Goal: Communication & Community: Answer question/provide support

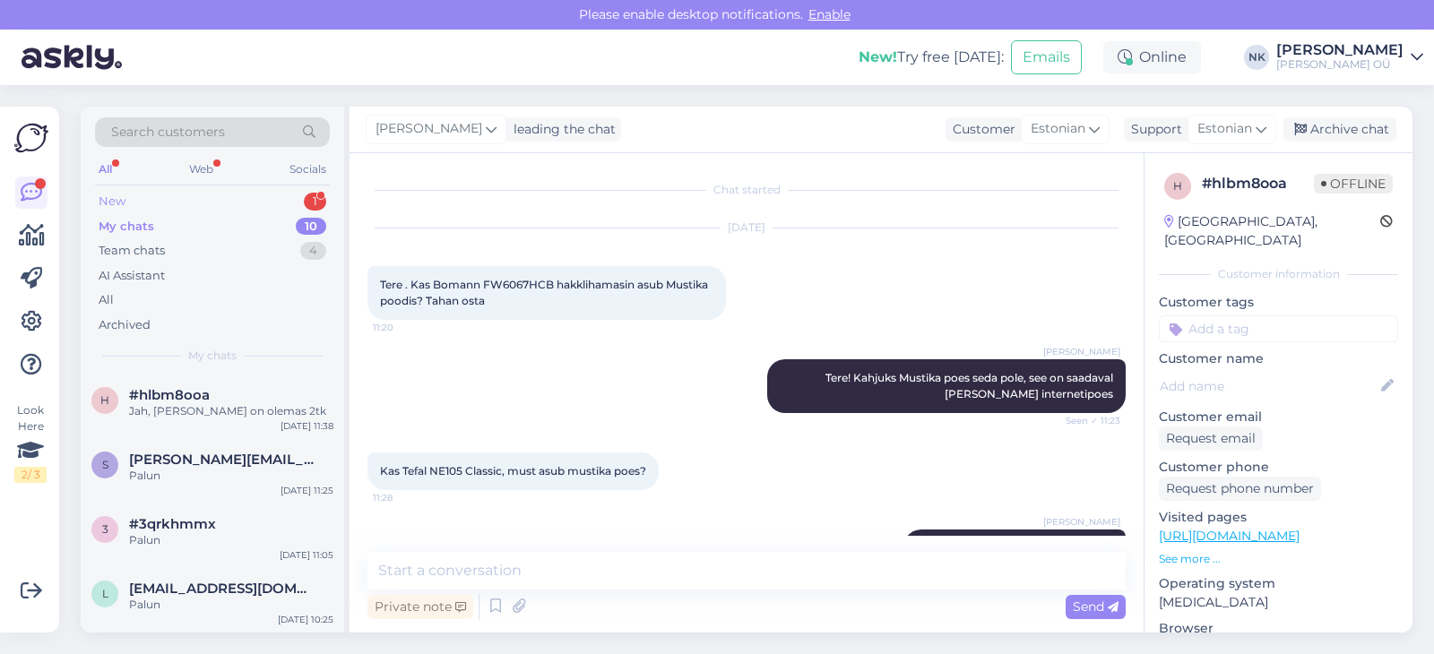
scroll to position [50, 0]
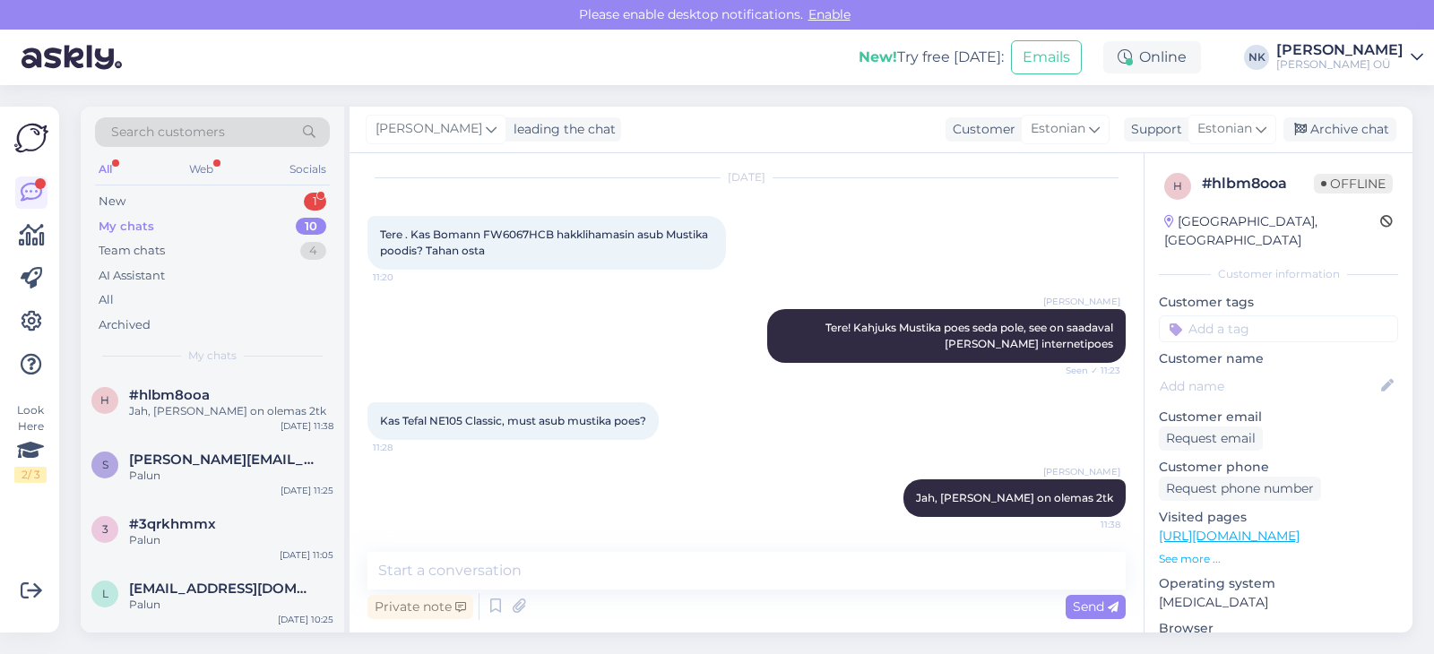
click at [223, 216] on div "My chats 10" at bounding box center [212, 226] width 235 height 25
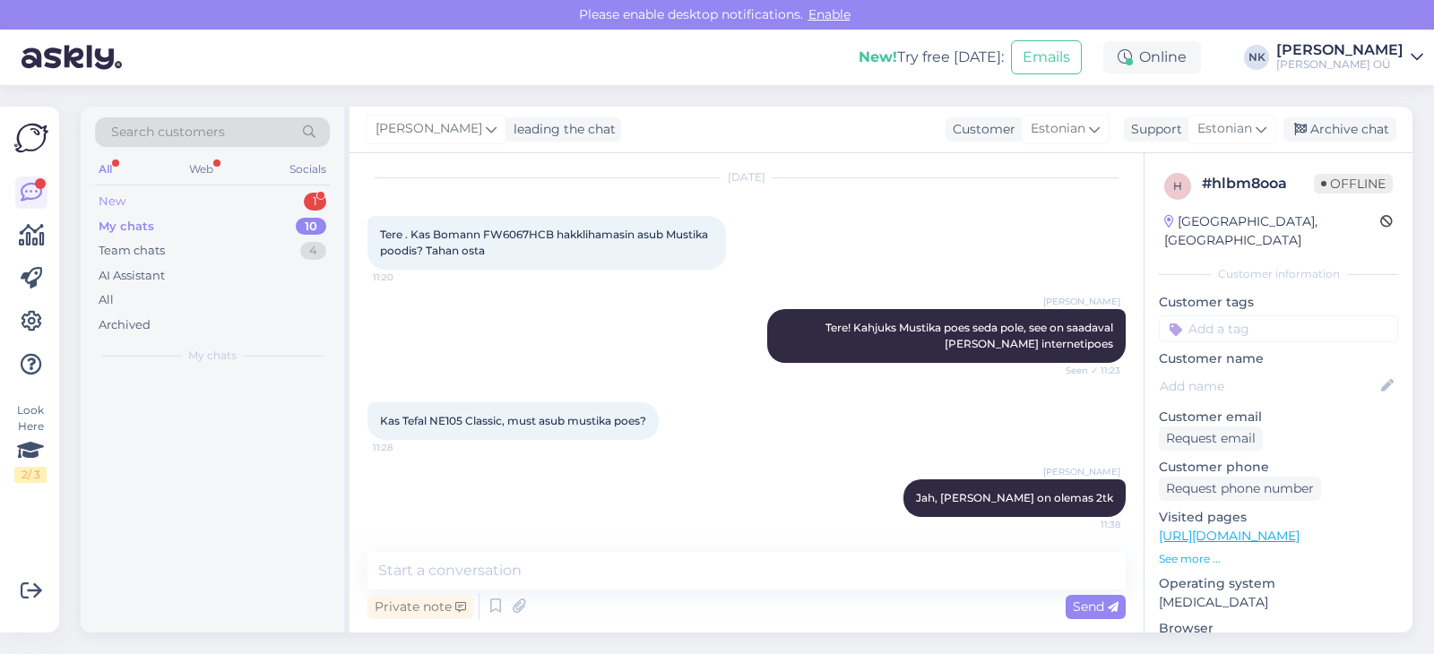
click at [233, 200] on div "New 1" at bounding box center [212, 201] width 235 height 25
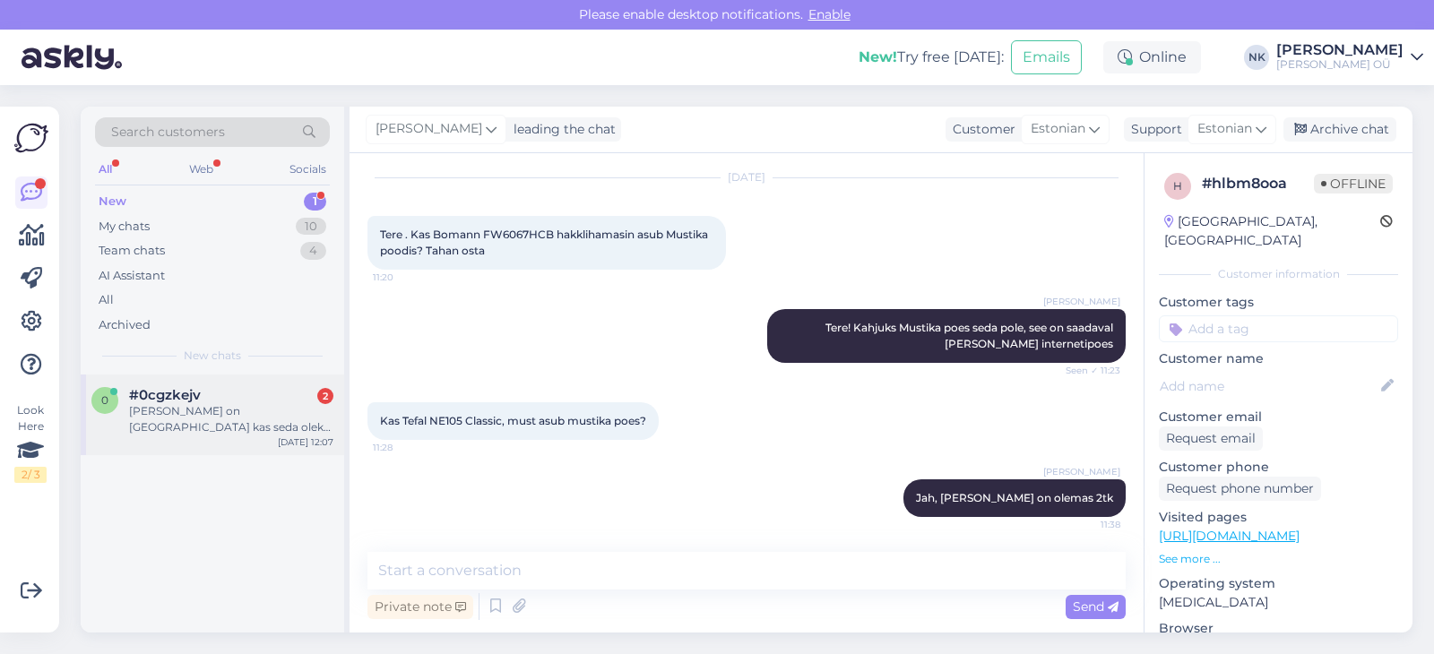
click at [269, 414] on div "[PERSON_NAME] on [GEOGRAPHIC_DATA] kas seda oleks muud moodi [PERSON_NAME]?" at bounding box center [231, 419] width 204 height 32
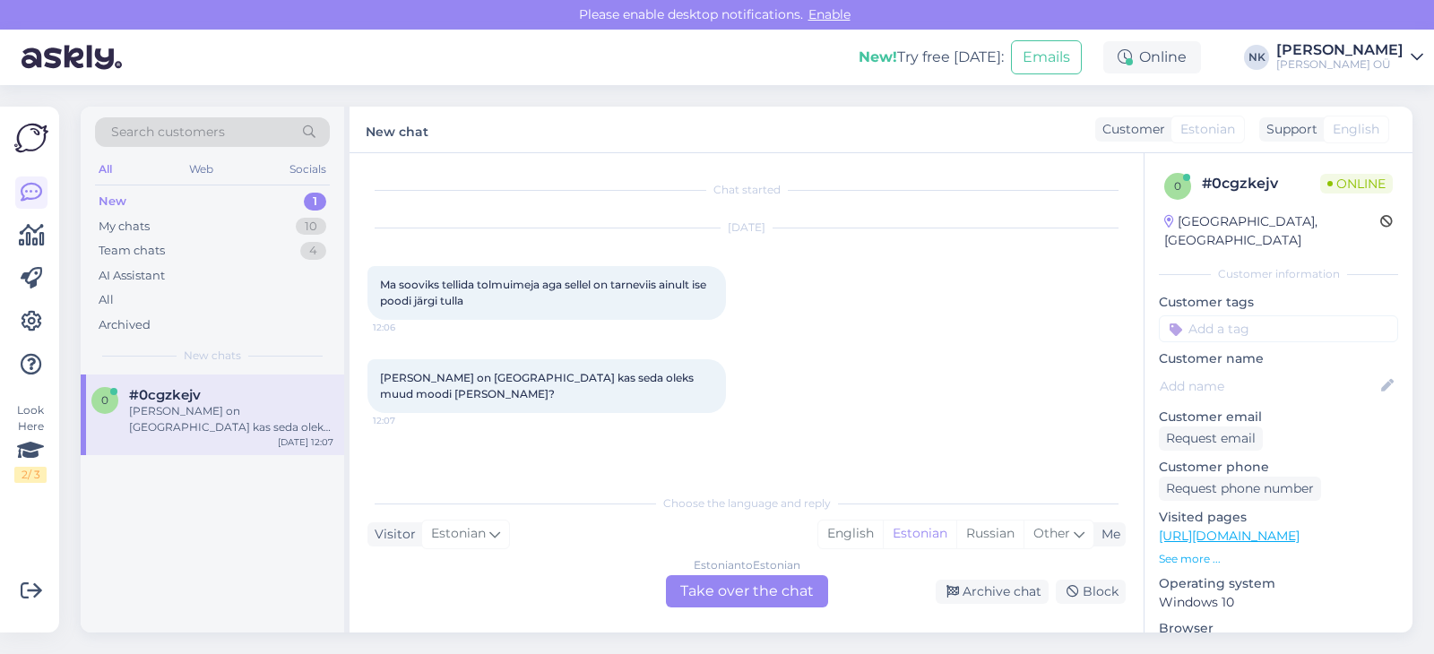
scroll to position [0, 0]
click at [739, 604] on div "Estonian to Estonian Take over the chat" at bounding box center [747, 591] width 162 height 32
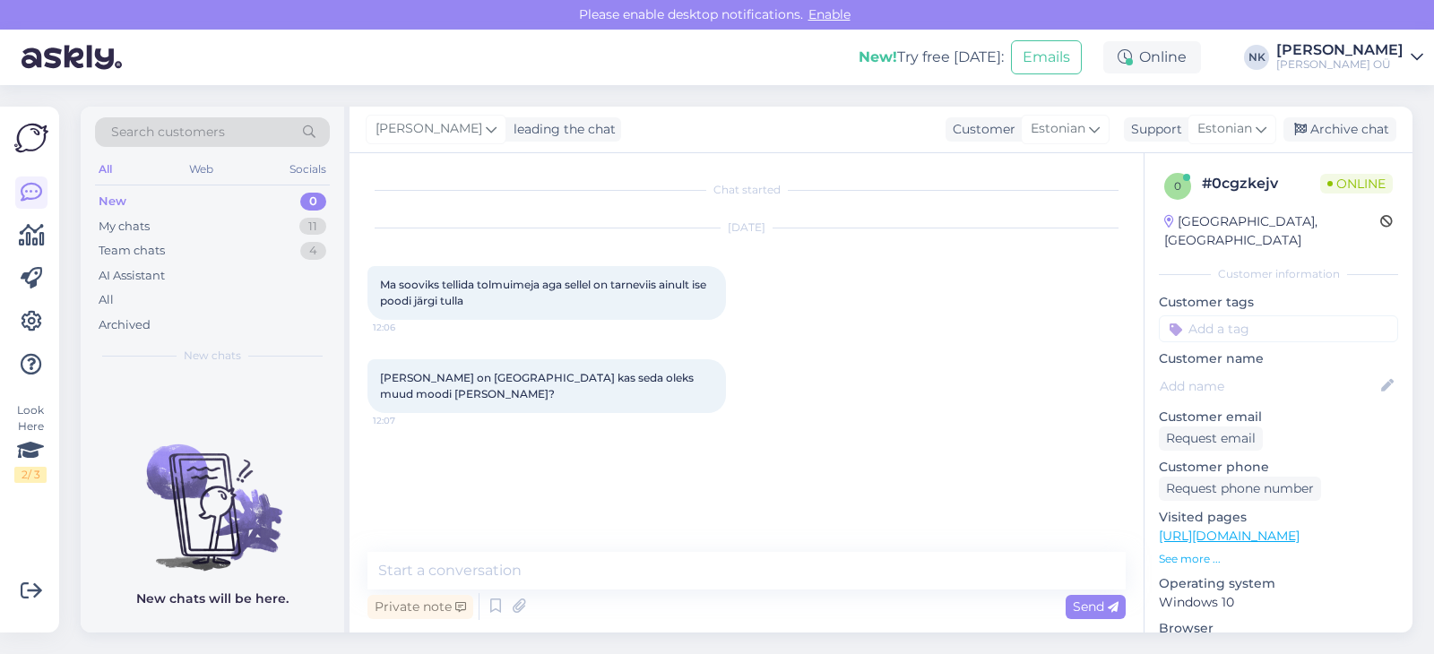
click at [1226, 528] on link "[URL][DOMAIN_NAME]" at bounding box center [1229, 536] width 141 height 16
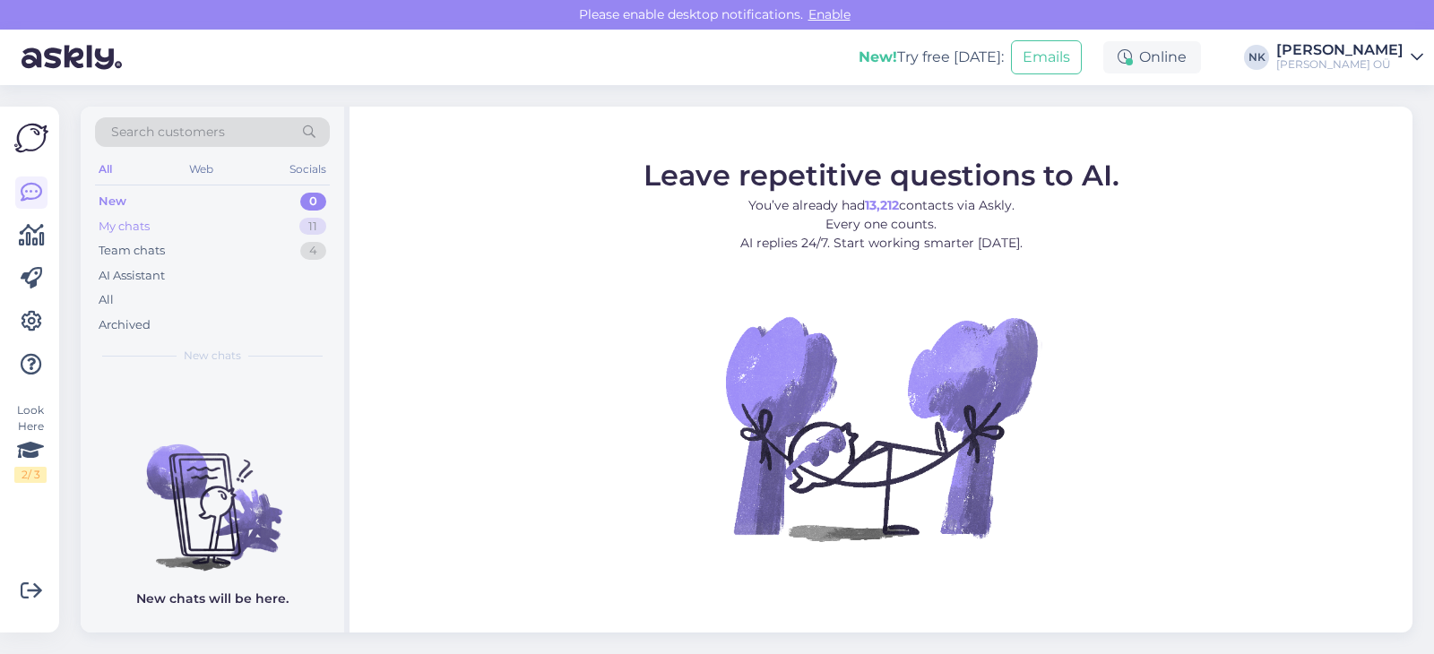
click at [194, 225] on div "My chats 11" at bounding box center [212, 226] width 235 height 25
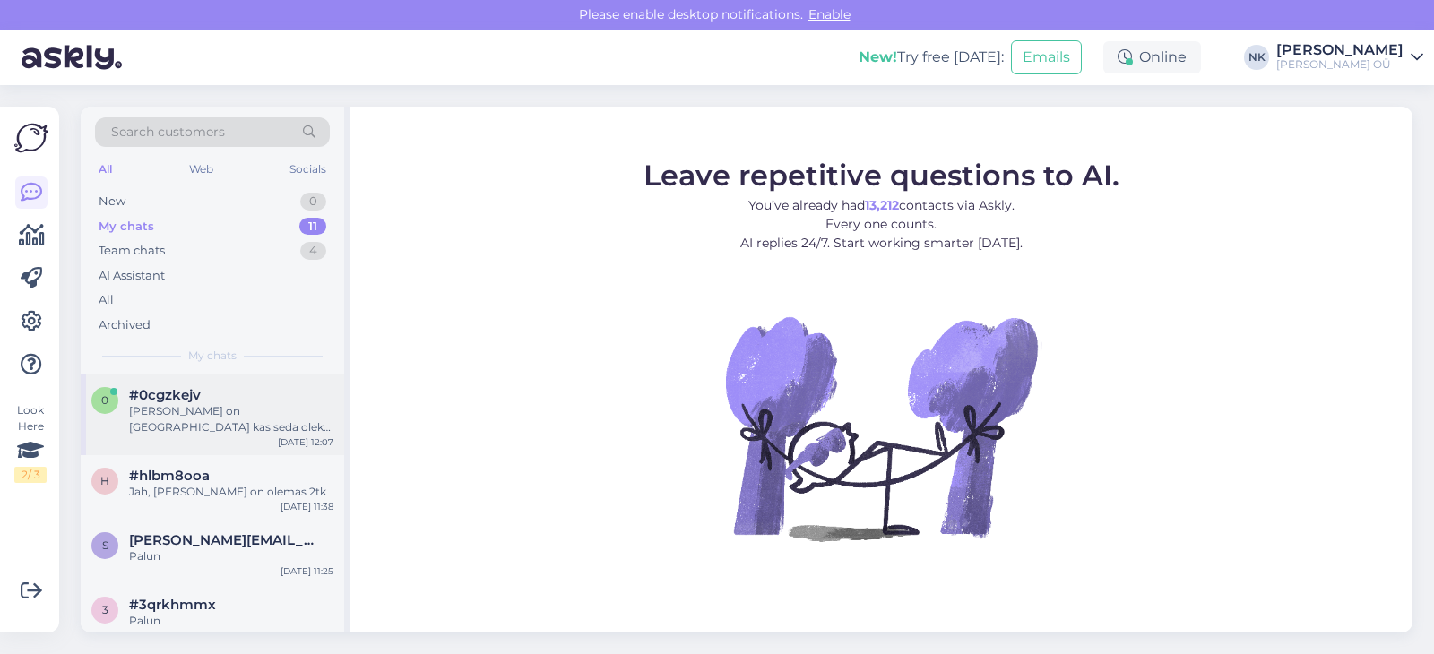
click at [203, 419] on div "[PERSON_NAME] on [GEOGRAPHIC_DATA] kas seda oleks muud moodi [PERSON_NAME]?" at bounding box center [231, 419] width 204 height 32
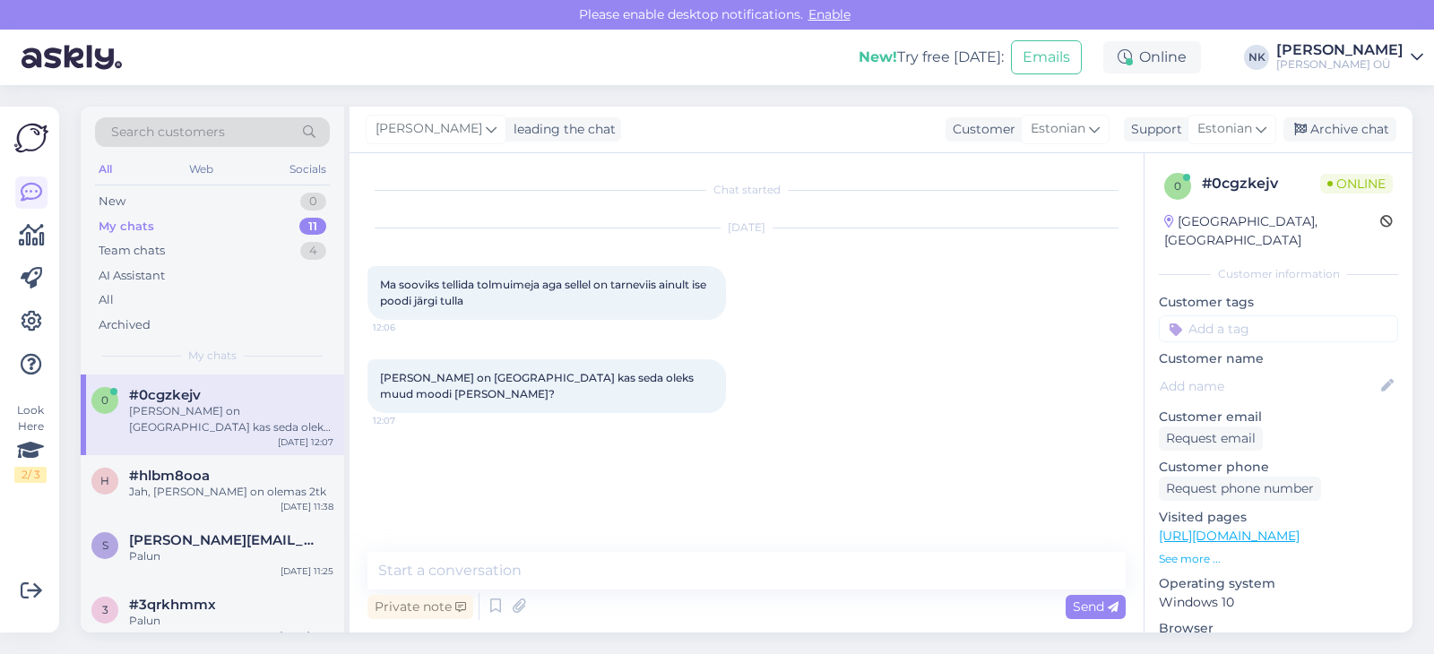
click at [1204, 551] on p "See more ..." at bounding box center [1278, 559] width 239 height 16
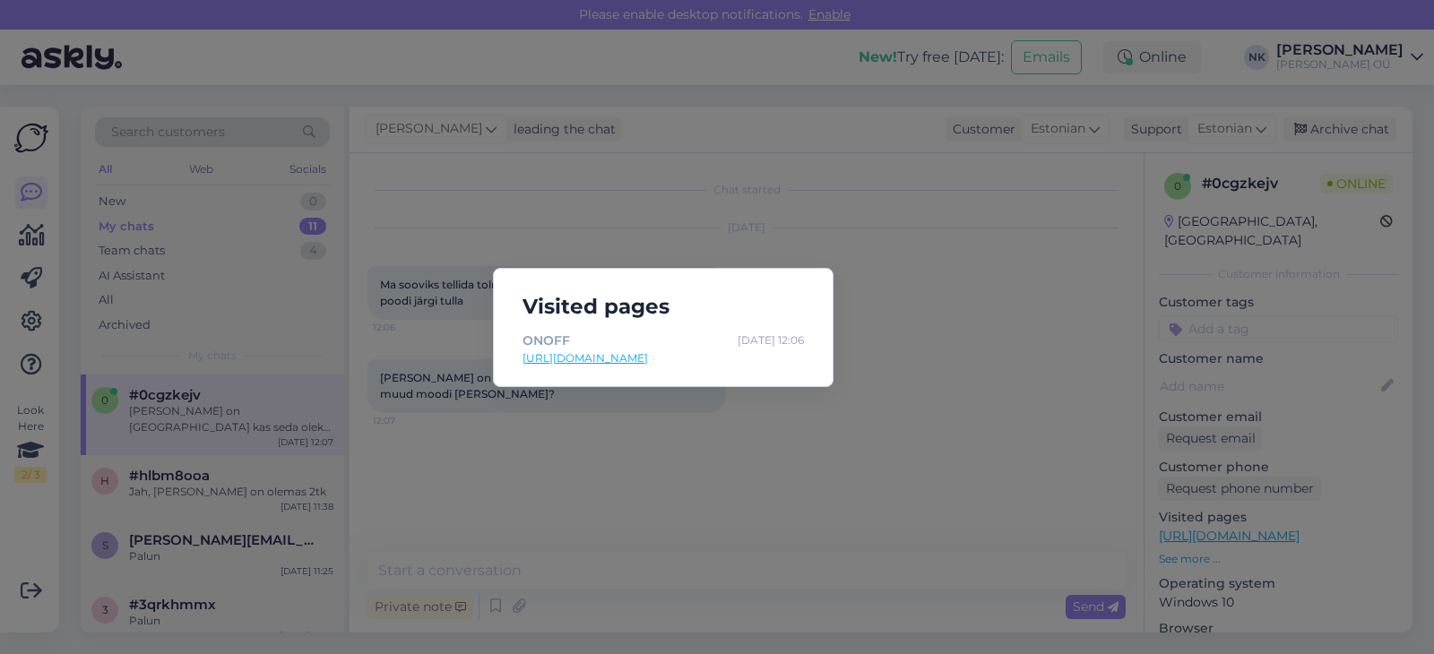
click at [734, 363] on link "[URL][DOMAIN_NAME]" at bounding box center [663, 358] width 281 height 16
click at [874, 252] on div "Visited pages ONOFF [DATE] 12:06 [URL][DOMAIN_NAME]" at bounding box center [717, 327] width 1434 height 654
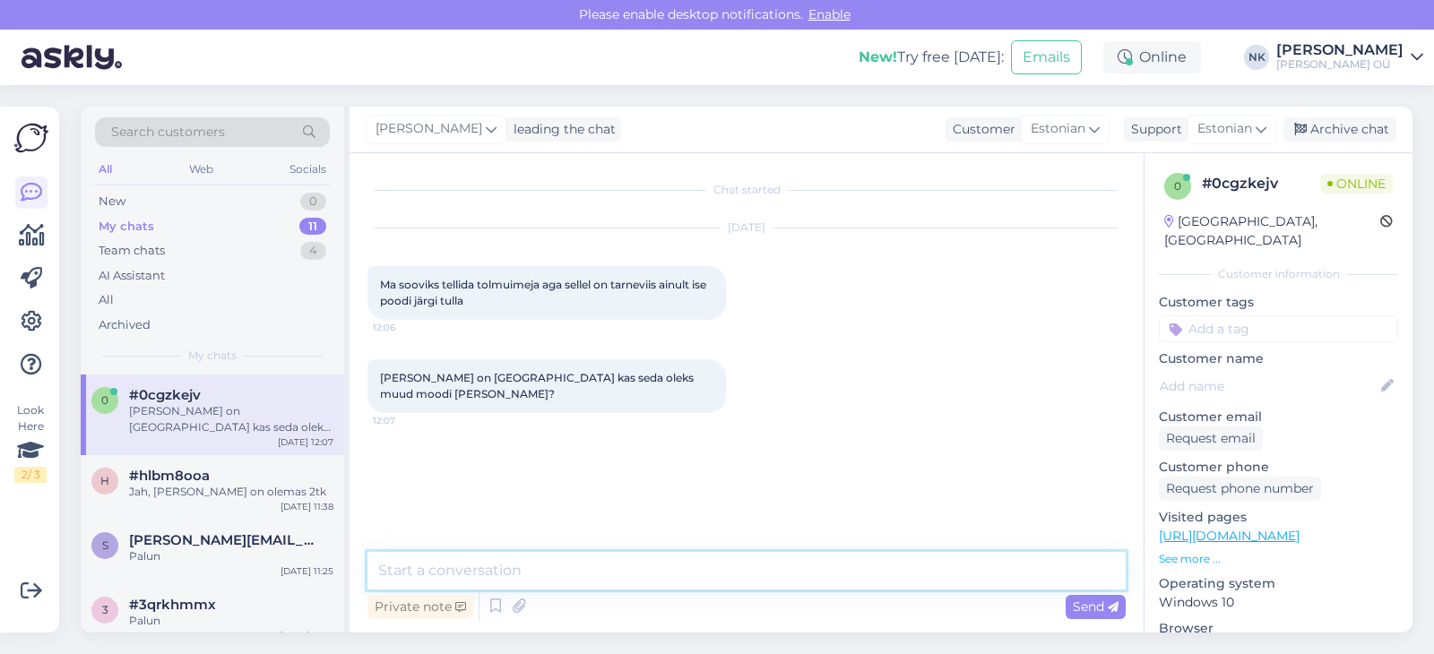
click at [531, 568] on textarea at bounding box center [746, 571] width 758 height 38
type textarea "Tere! Palun öelge mis tootega tegu"
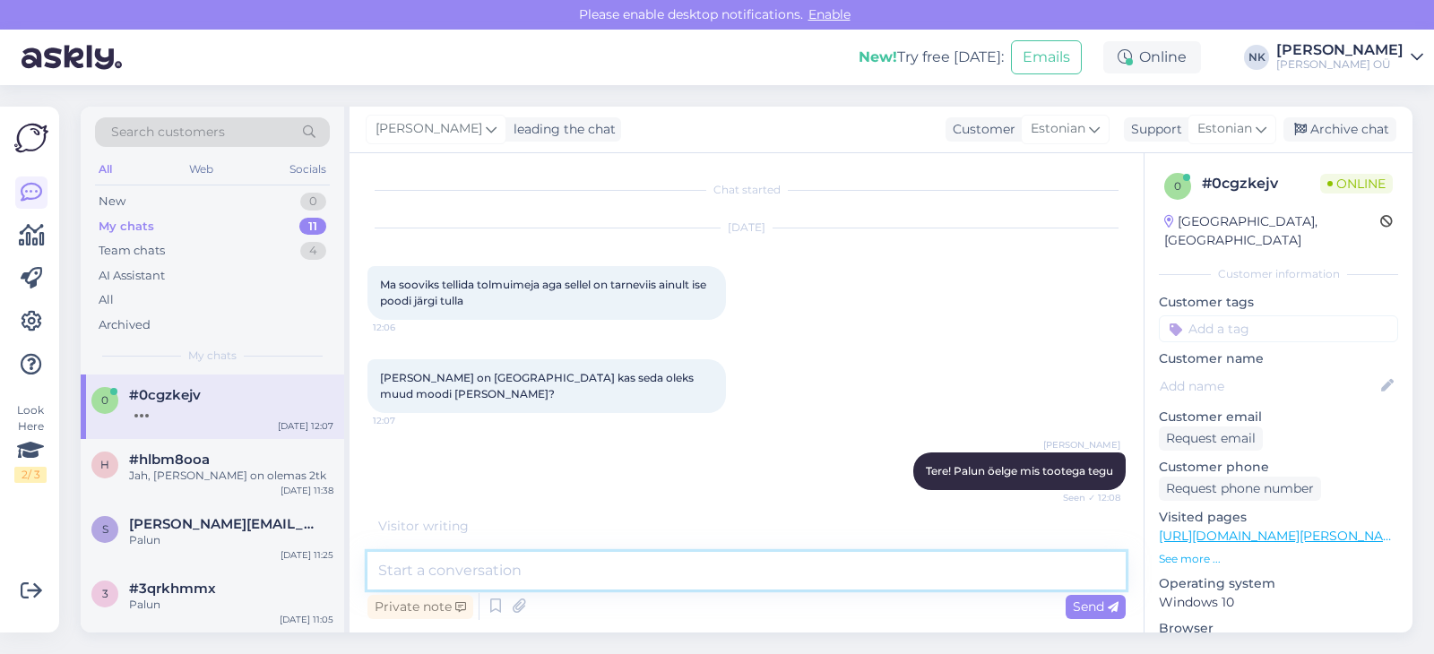
scroll to position [34, 0]
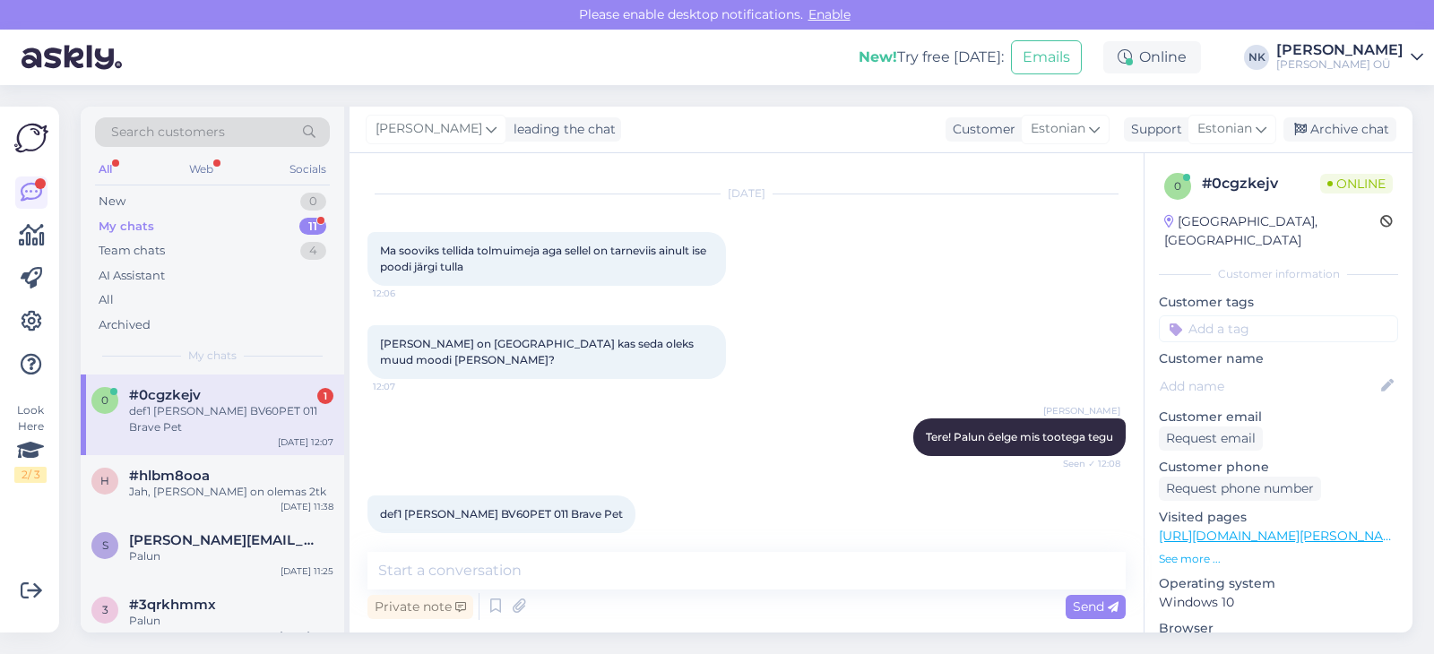
click at [1280, 529] on div "Visited pages [URL][DOMAIN_NAME][PERSON_NAME] See more ..." at bounding box center [1278, 537] width 239 height 59
click at [1281, 528] on link "[URL][DOMAIN_NAME][PERSON_NAME]" at bounding box center [1282, 536] width 247 height 16
click at [549, 554] on textarea at bounding box center [746, 571] width 758 height 38
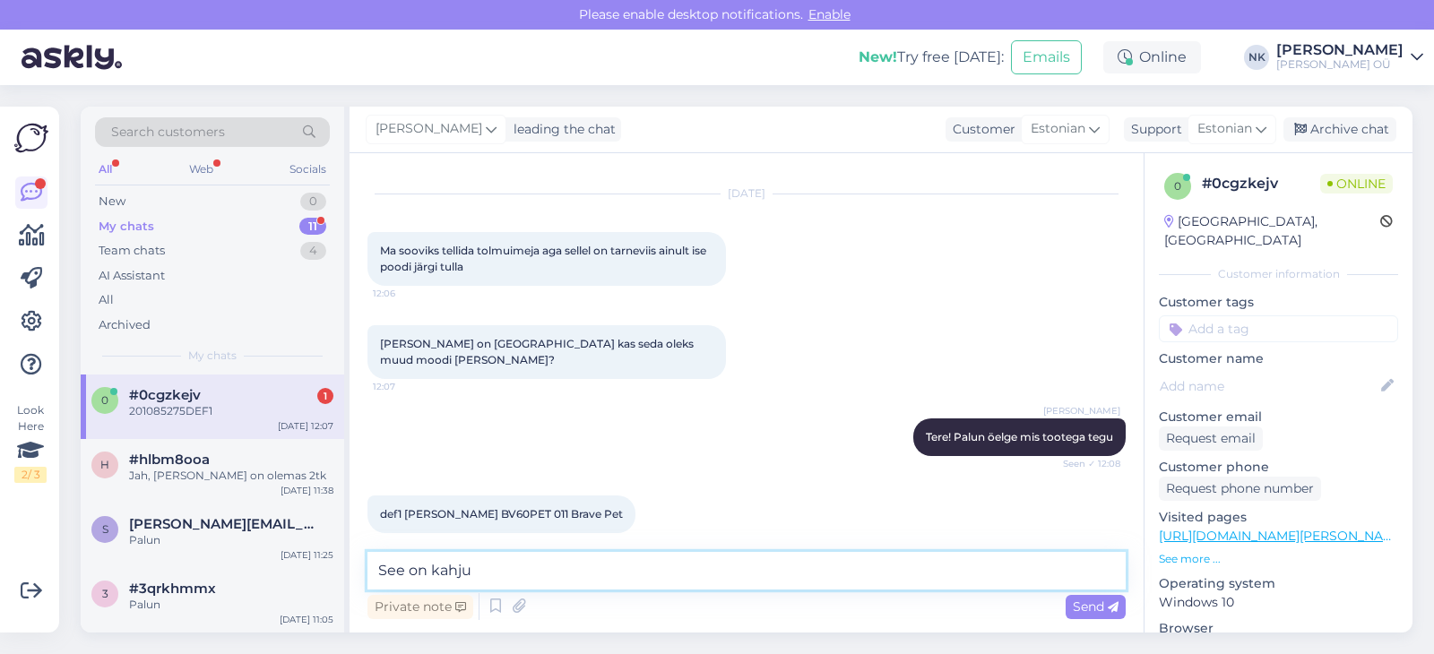
scroll to position [112, 0]
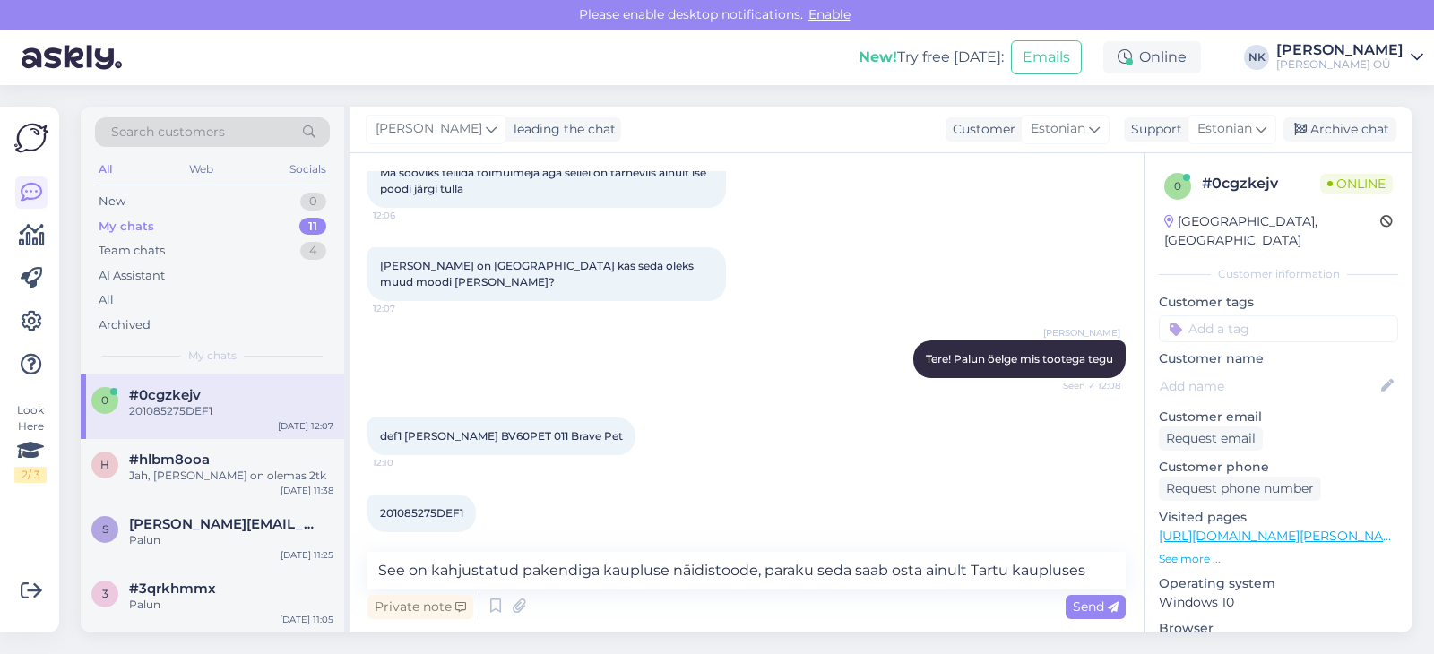
click at [1225, 528] on link "[URL][DOMAIN_NAME][PERSON_NAME]" at bounding box center [1282, 536] width 247 height 16
click at [1098, 574] on textarea "See on kahjustatud pakendiga kaupluse näidistoode, paraku seda saab osta ainult…" at bounding box center [746, 571] width 758 height 38
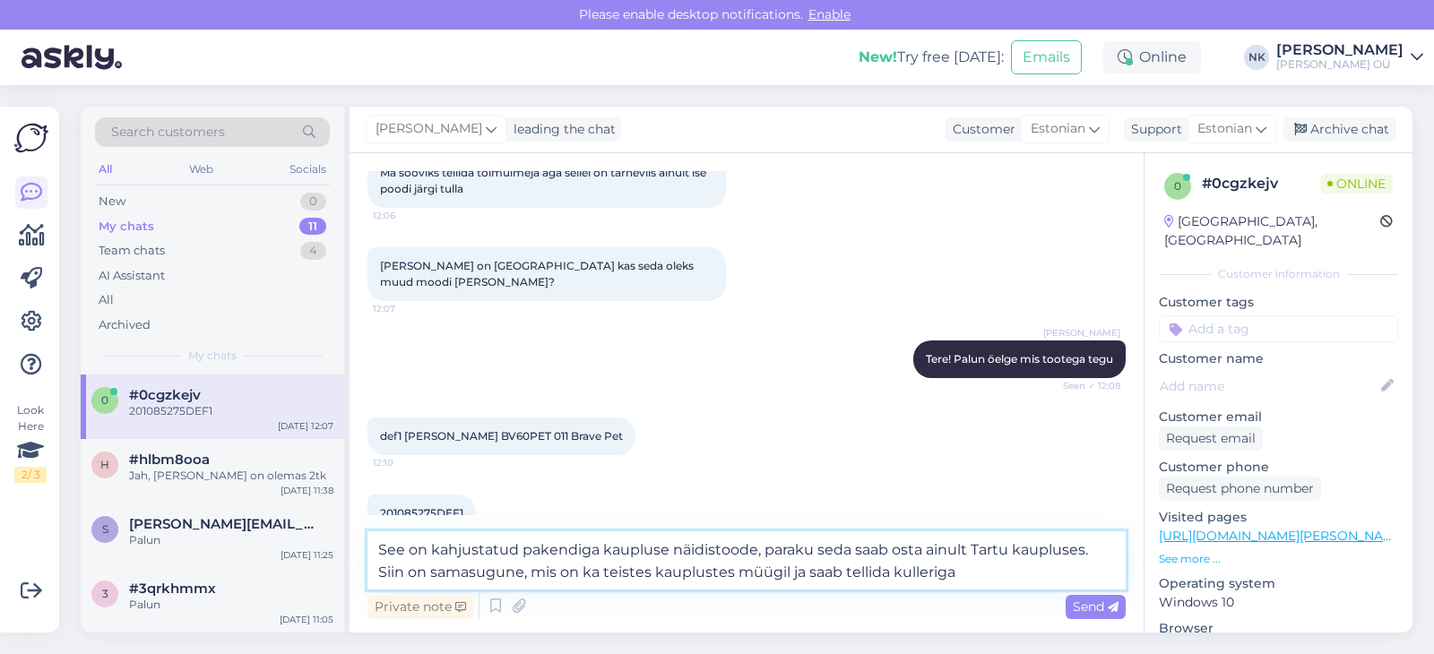
paste textarea "[URL][DOMAIN_NAME][PERSON_NAME]"
type textarea "See on kahjustatud pakendiga kaupluse näidistoode, paraku seda saab osta ainult…"
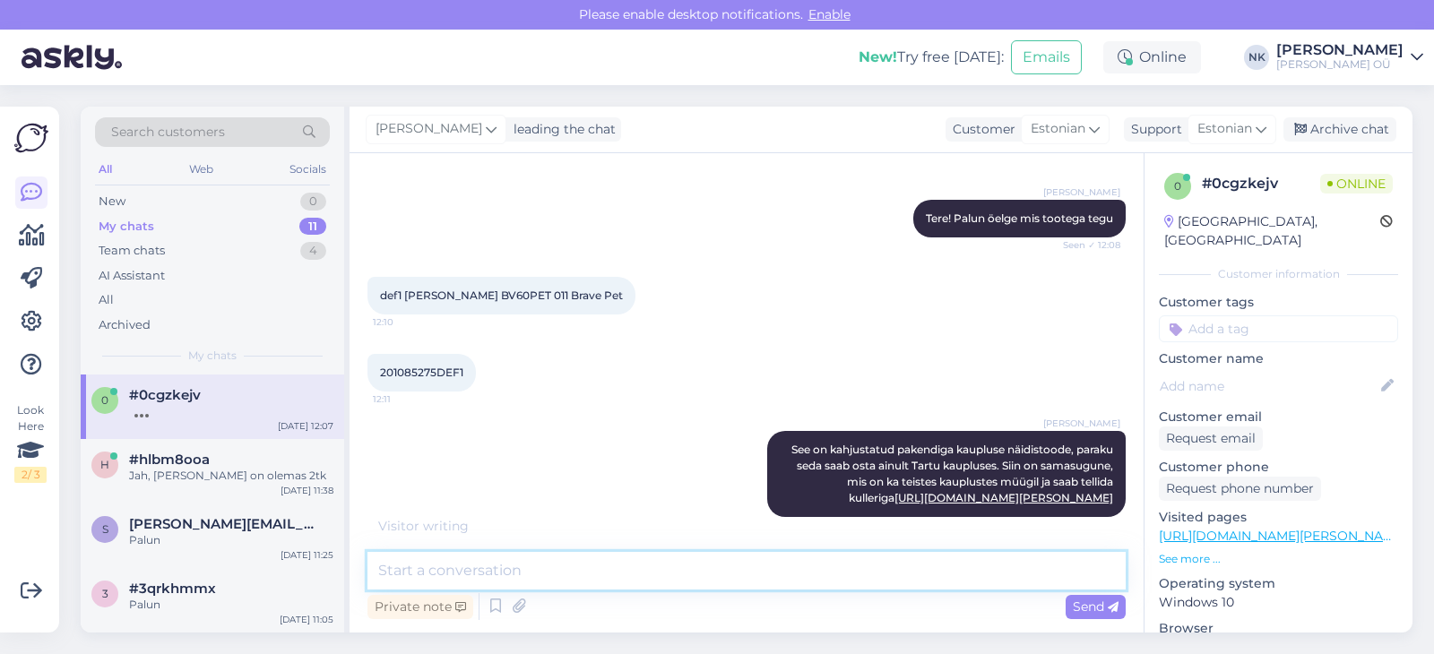
scroll to position [330, 0]
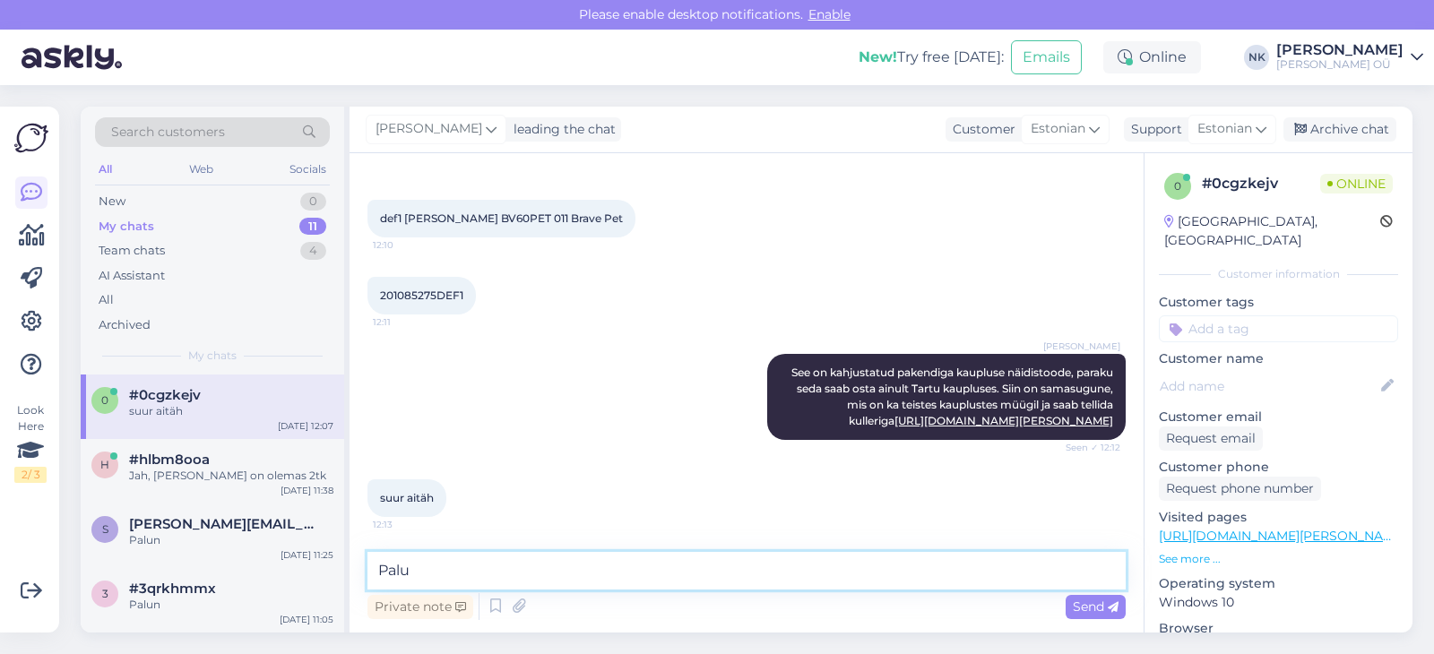
type textarea "Palun"
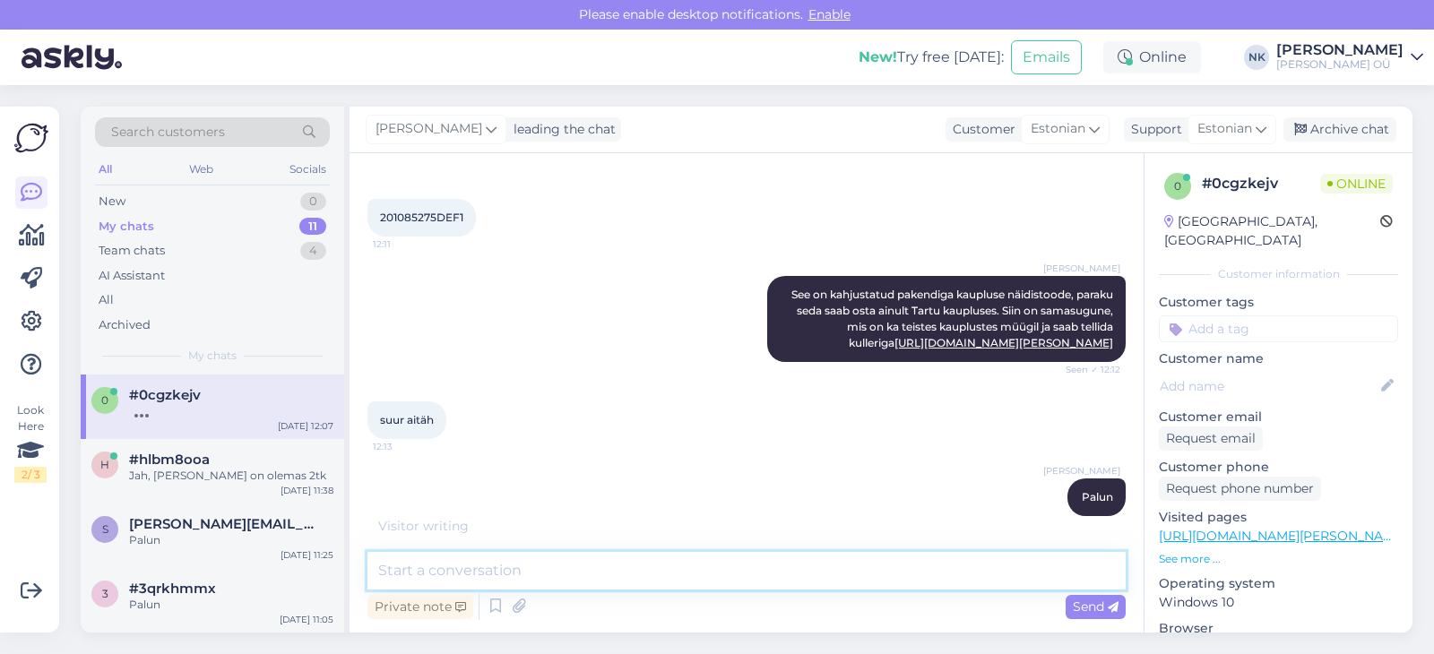
scroll to position [484, 0]
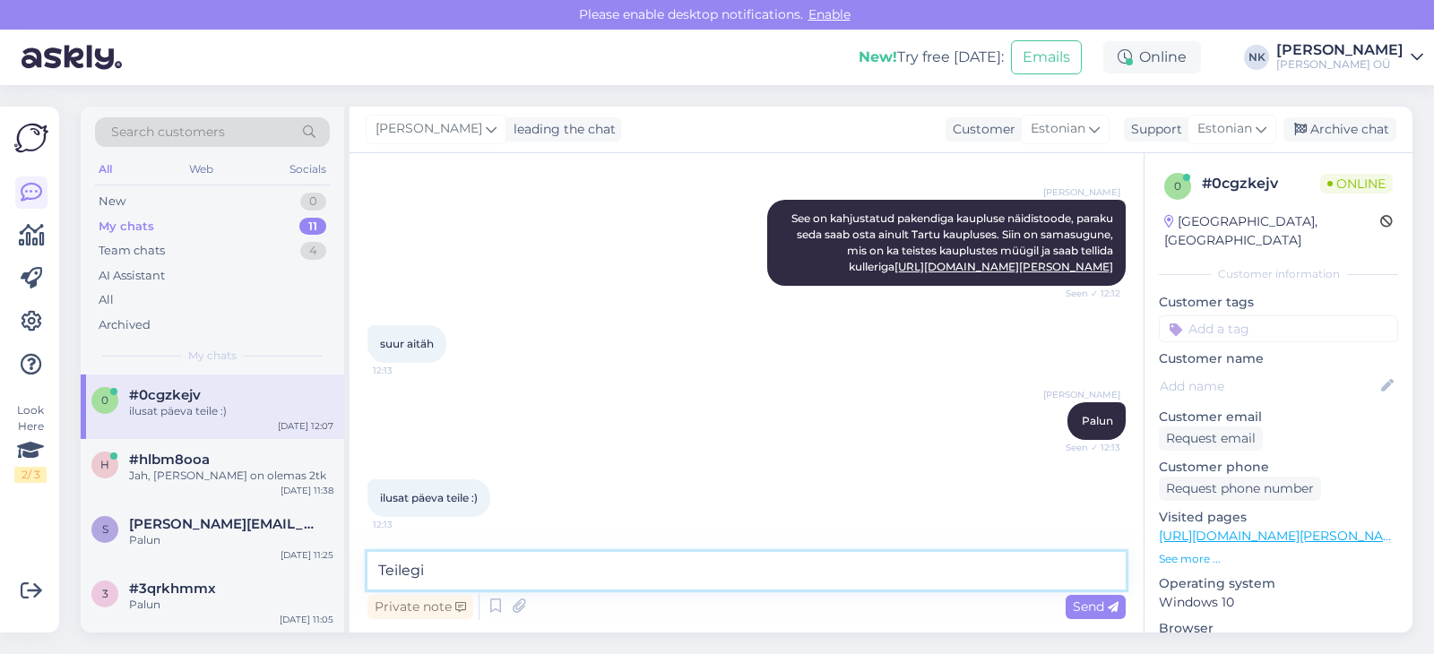
type textarea "Teilegi!"
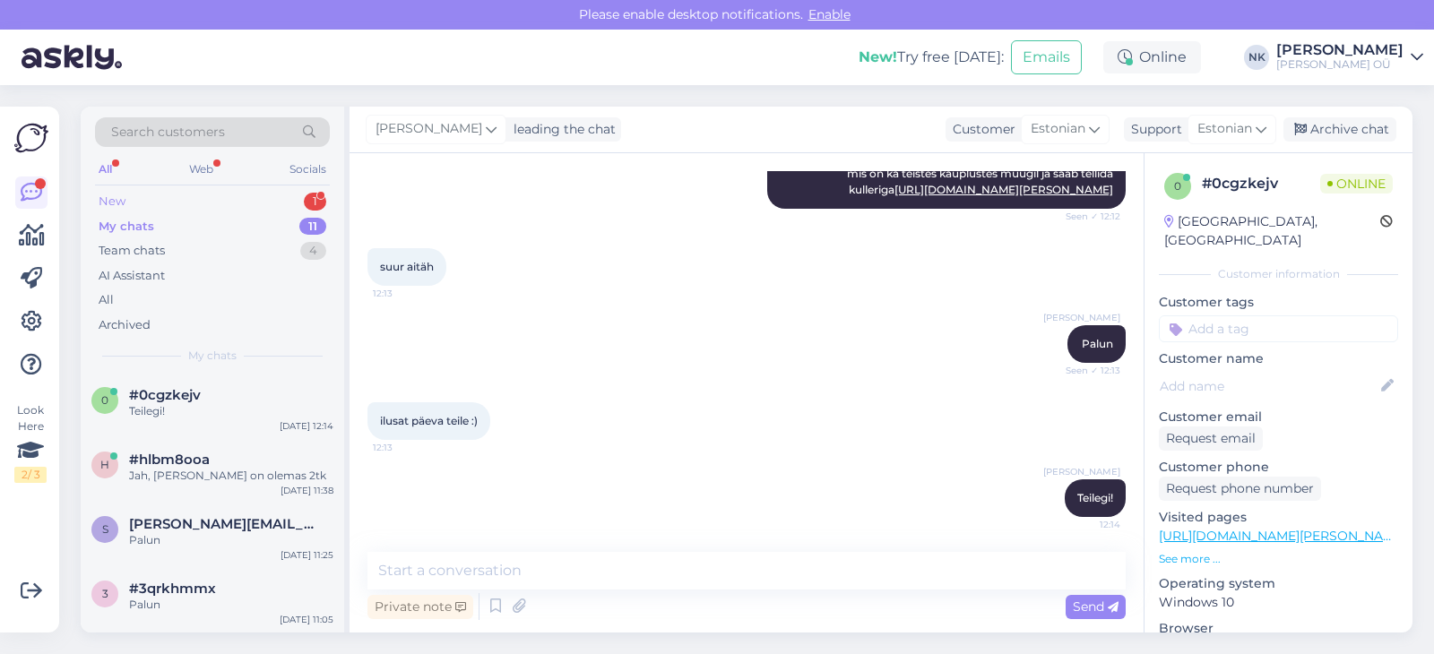
click at [221, 196] on div "New 1" at bounding box center [212, 201] width 235 height 25
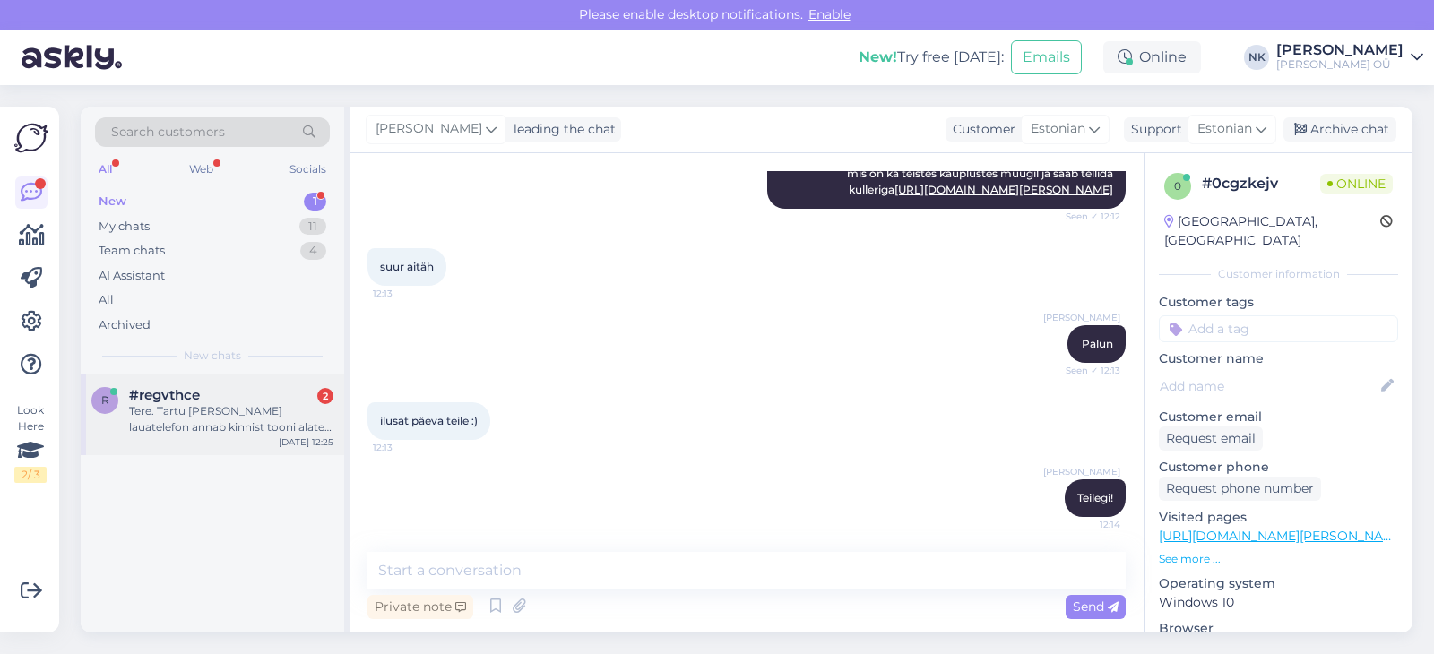
click at [272, 408] on div "Tere. Tartu [PERSON_NAME] lauatelefon annab kinnist tooni alates kella 10st!?" at bounding box center [231, 419] width 204 height 32
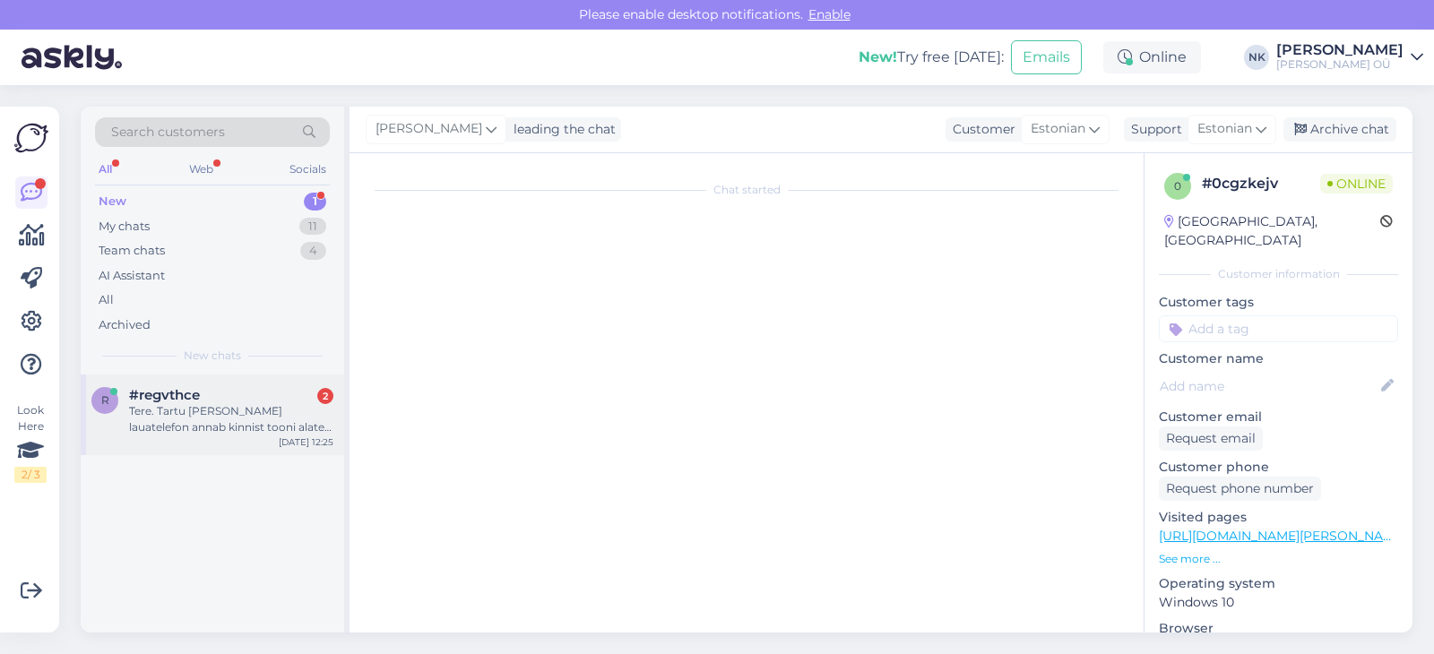
scroll to position [0, 0]
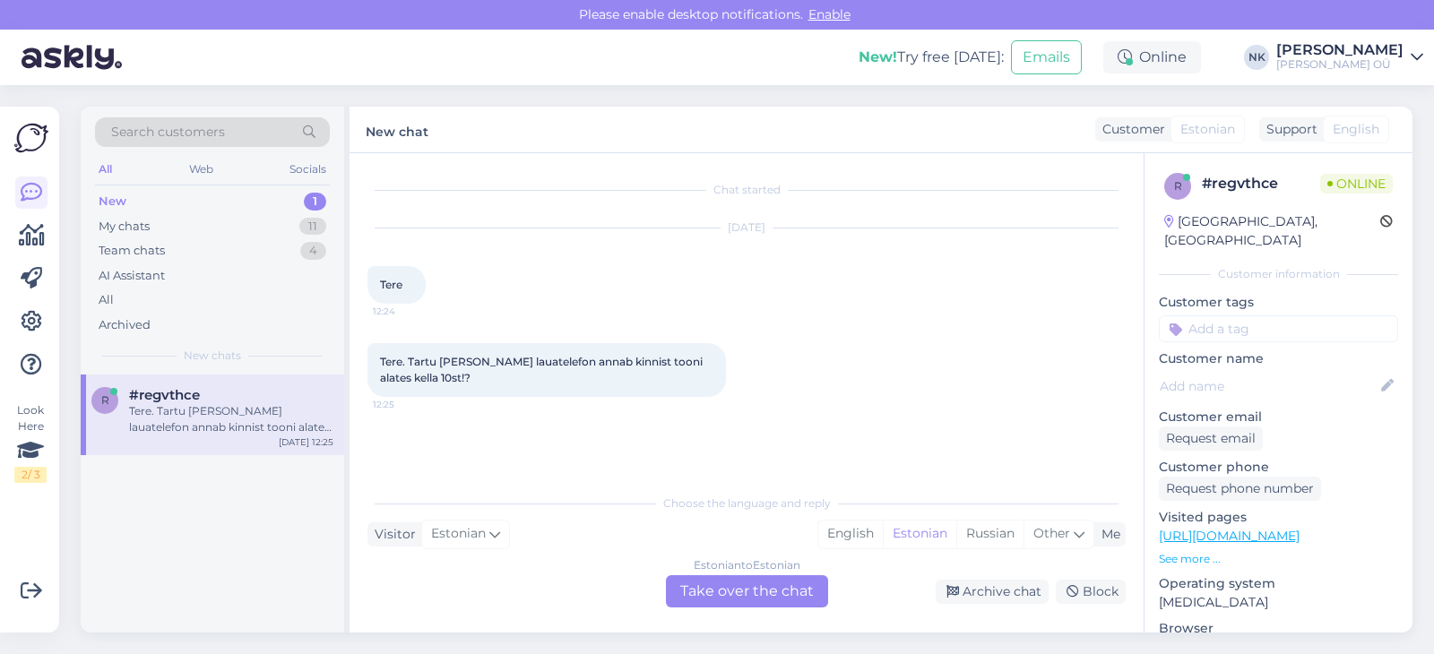
click at [718, 585] on div "Estonian to Estonian Take over the chat" at bounding box center [747, 591] width 162 height 32
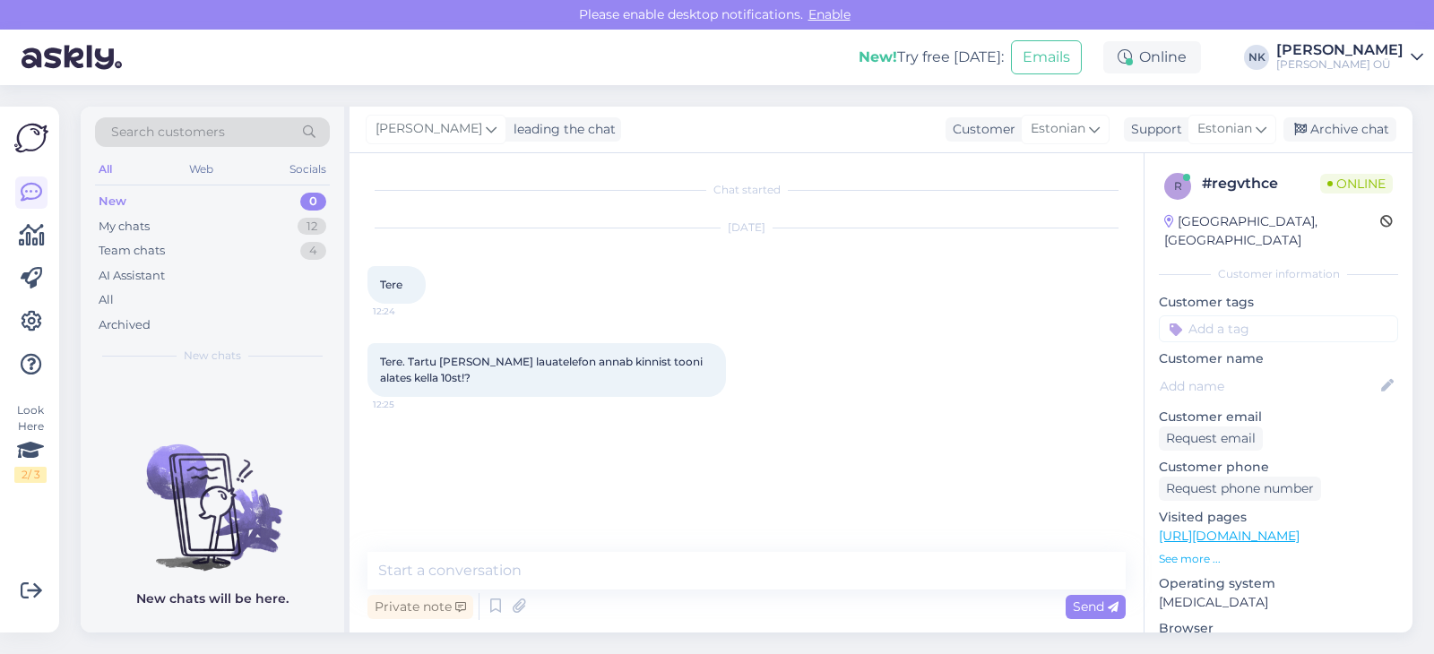
click at [675, 550] on div "Chat started [DATE] Tere 12:24 Tere. Tartu [PERSON_NAME] lauatelefon annab kinn…" at bounding box center [747, 393] width 794 height 480
click at [640, 573] on textarea at bounding box center [746, 571] width 758 height 38
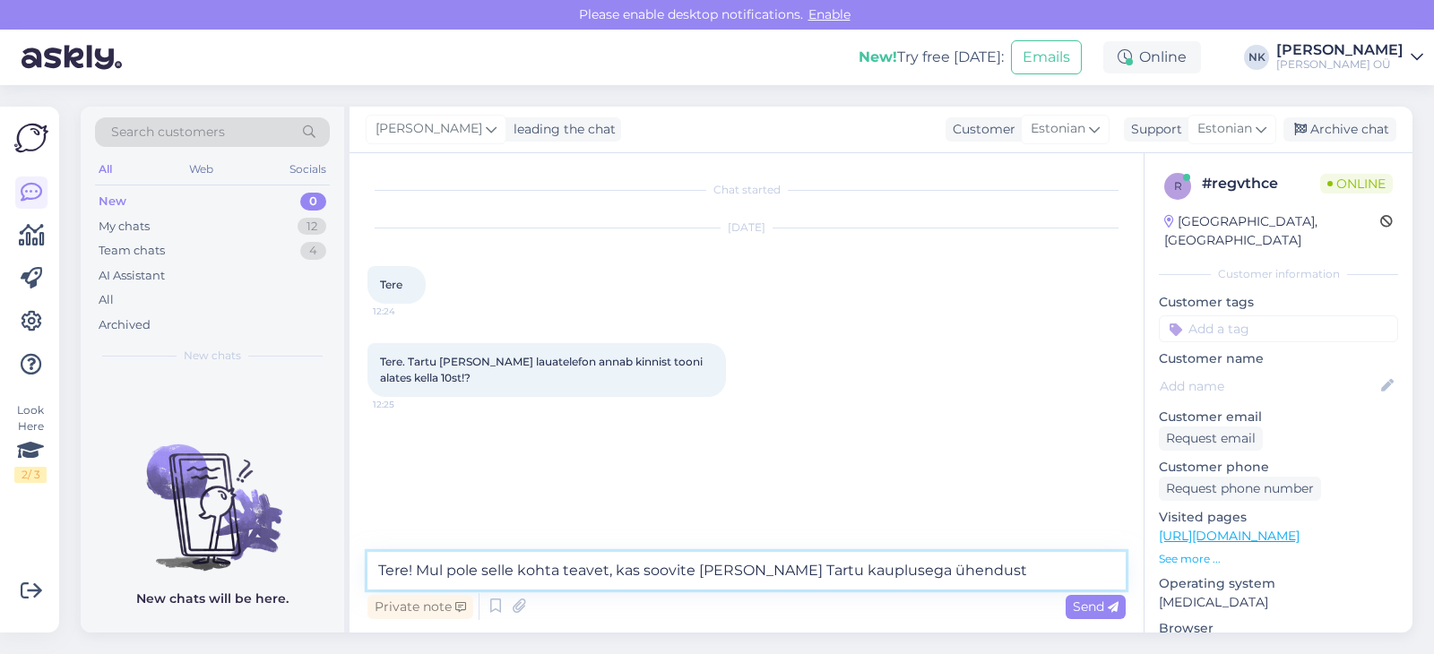
type textarea "Tere! Mul pole selle kohta teavet, kas soovite [PERSON_NAME] Tartu kauplusega ü…"
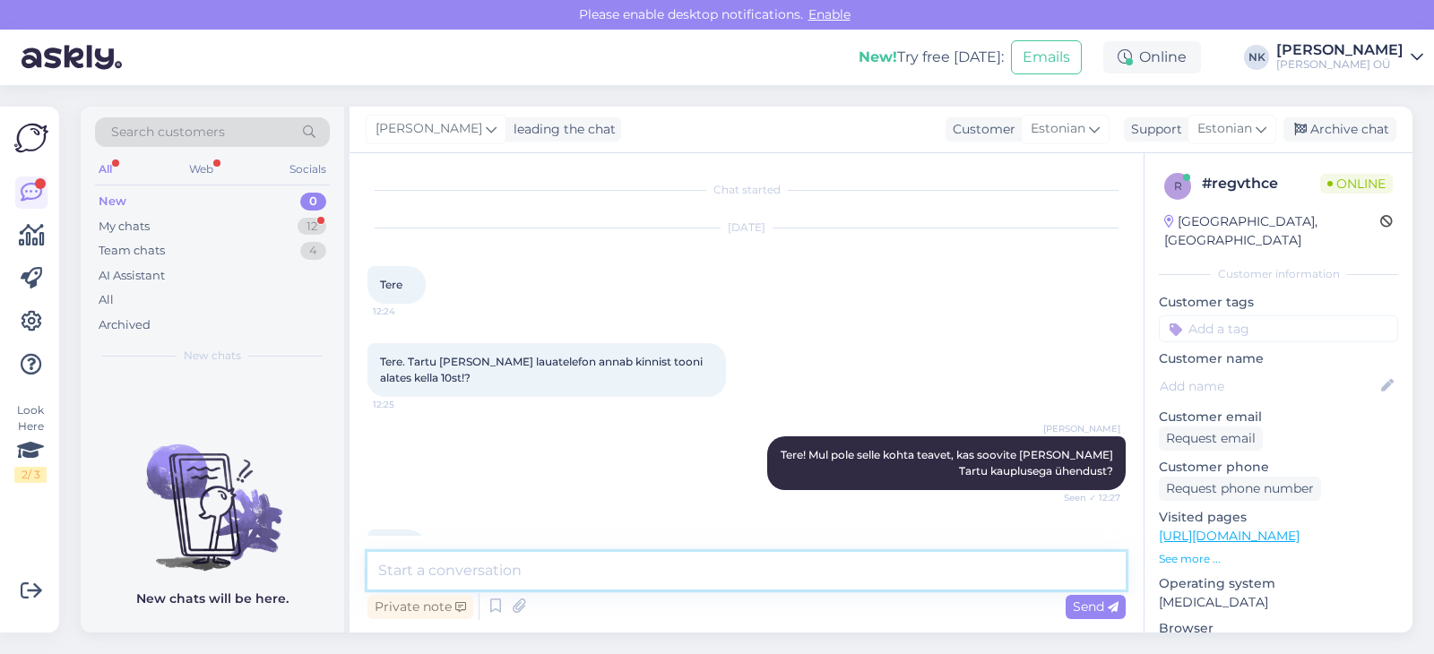
scroll to position [50, 0]
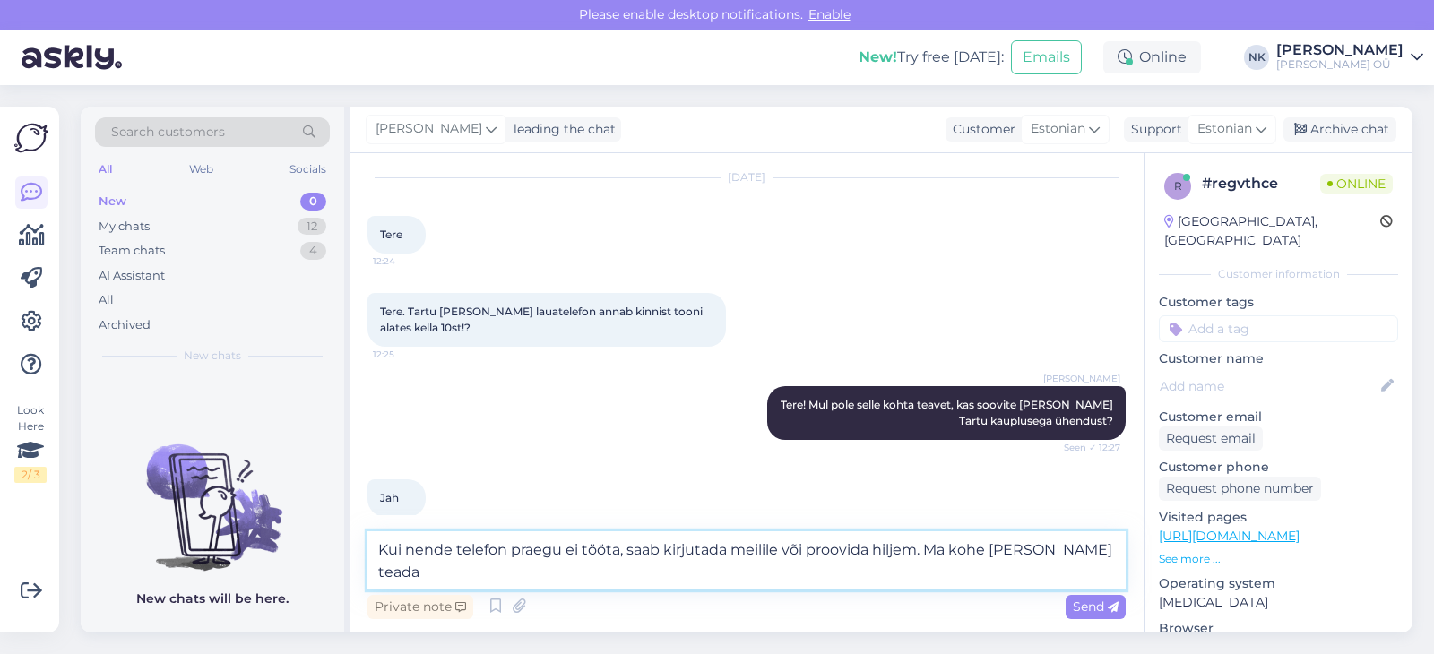
type textarea "Kui nende telefon praegu ei tööta, saab kirjutada meilile või proovida hiljem. …"
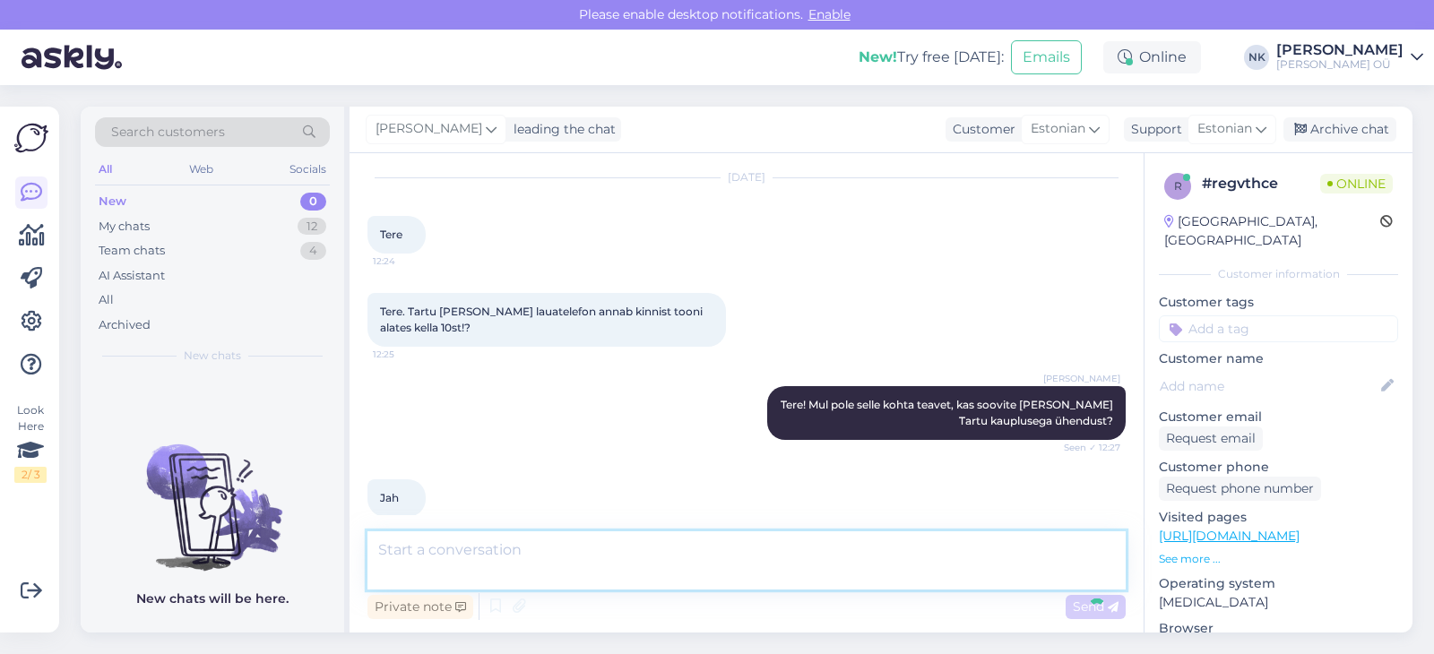
scroll to position [143, 0]
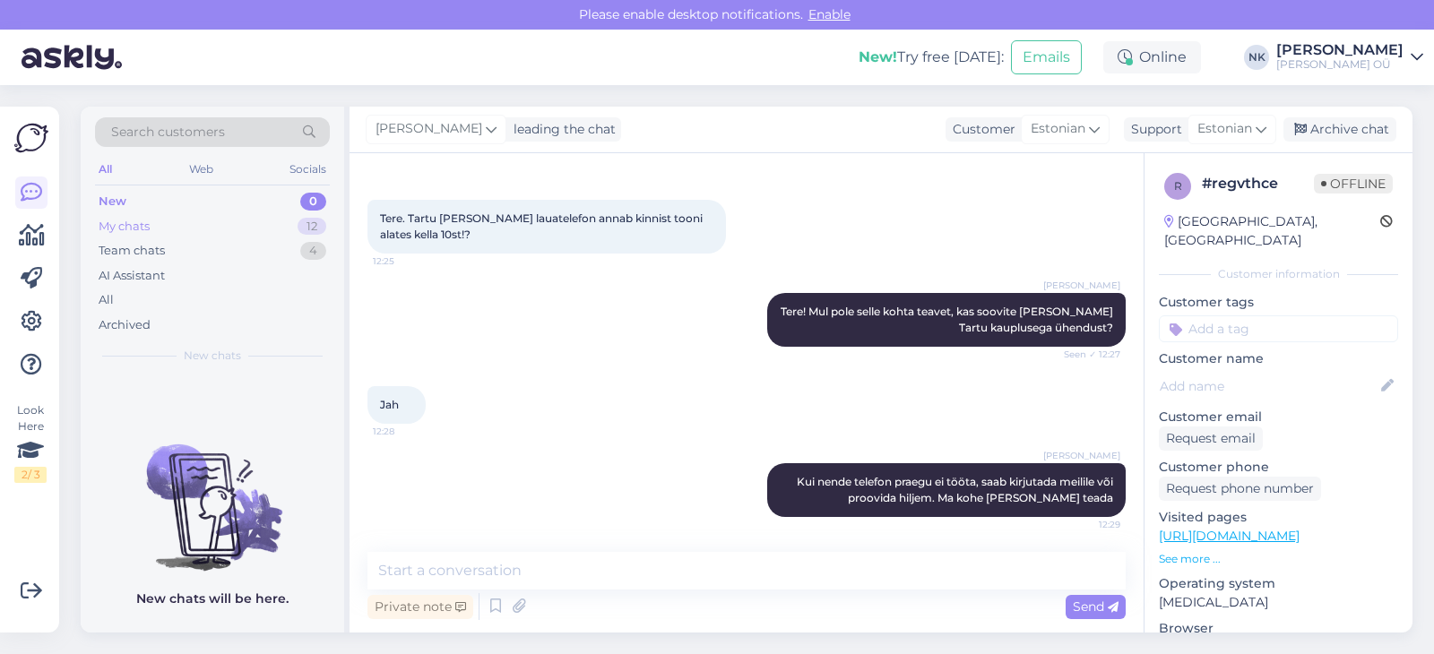
click at [263, 224] on div "My chats 12" at bounding box center [212, 226] width 235 height 25
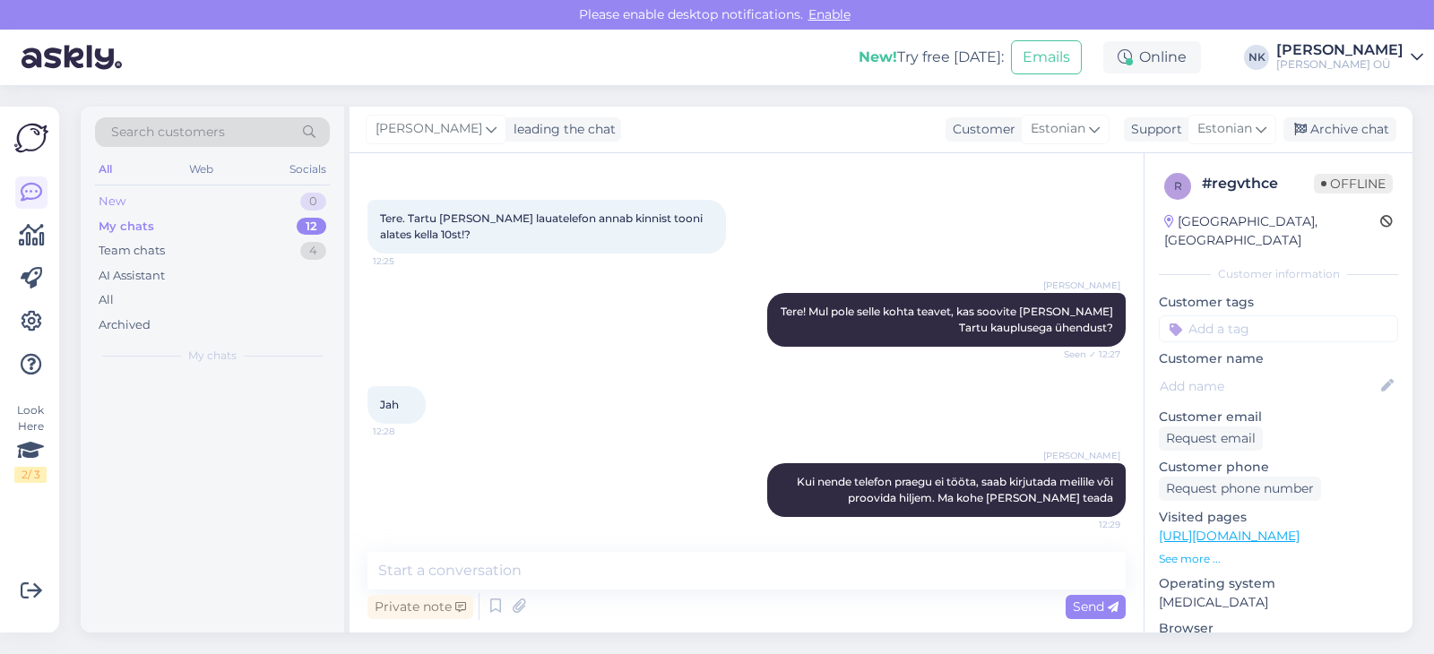
click at [262, 211] on div "New 0" at bounding box center [212, 201] width 235 height 25
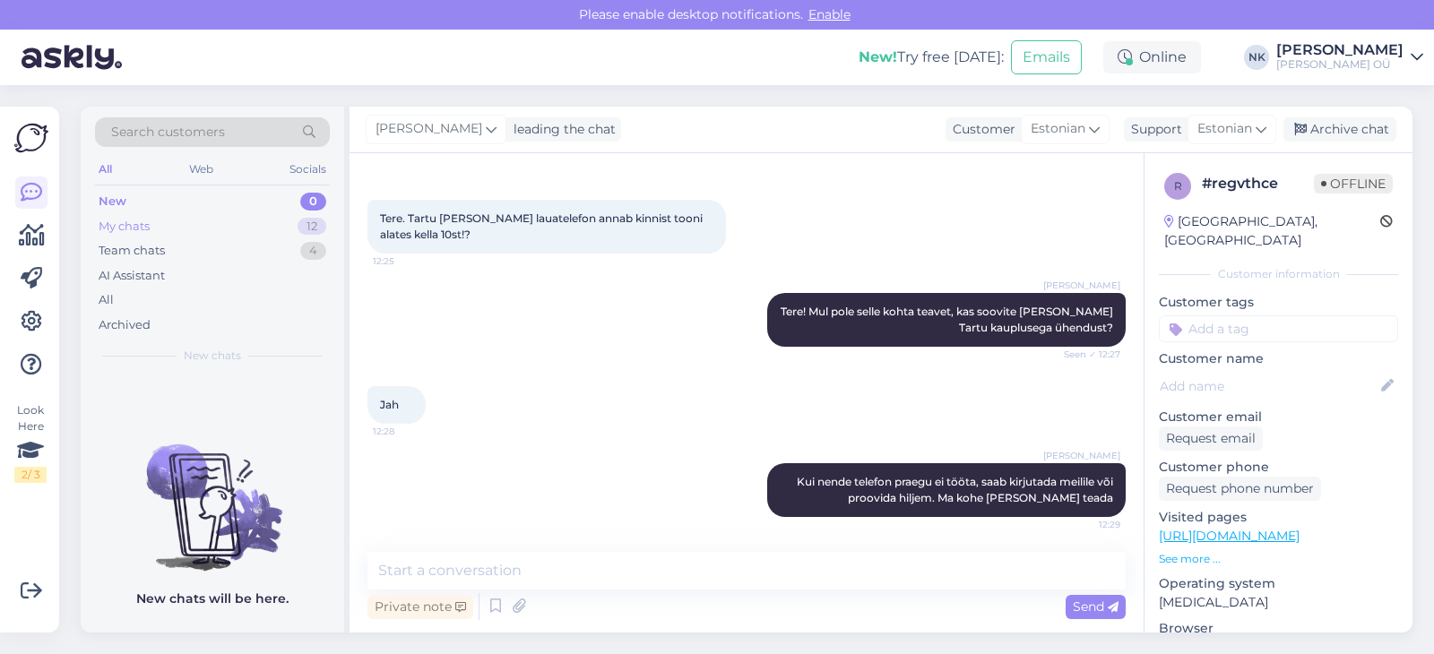
click at [258, 225] on div "My chats 12" at bounding box center [212, 226] width 235 height 25
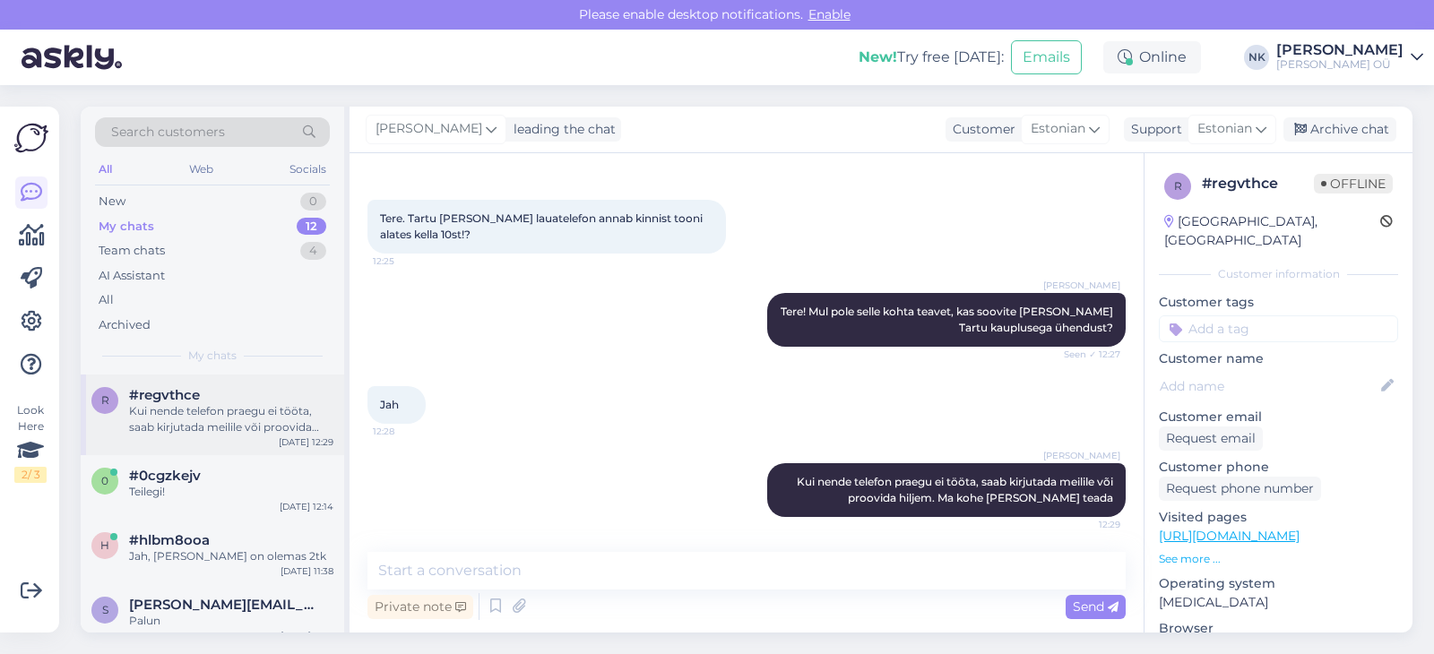
click at [243, 398] on div "#regvthce" at bounding box center [231, 395] width 204 height 16
